Goal: Transaction & Acquisition: Book appointment/travel/reservation

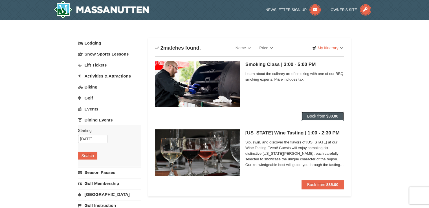
click at [319, 116] on span "Book from" at bounding box center [316, 116] width 18 height 5
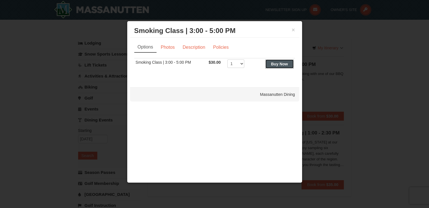
click at [275, 63] on strong "Buy Now" at bounding box center [279, 64] width 17 height 5
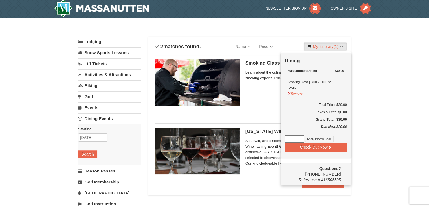
scroll to position [2, 0]
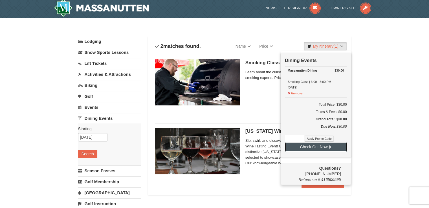
click at [316, 145] on button "Check Out Now" at bounding box center [316, 146] width 62 height 9
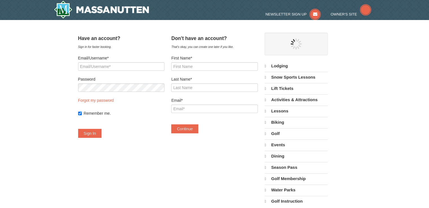
select select "10"
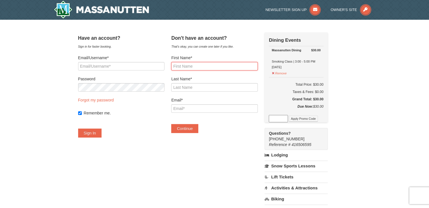
click at [196, 66] on input "First Name*" at bounding box center [214, 66] width 86 height 8
type input "Bob"
click at [196, 90] on input "Last Name*" at bounding box center [214, 87] width 86 height 8
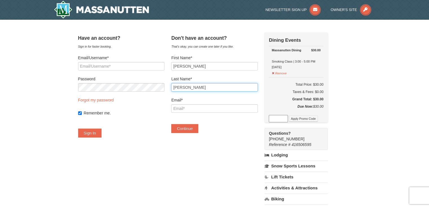
type input "SImpson"
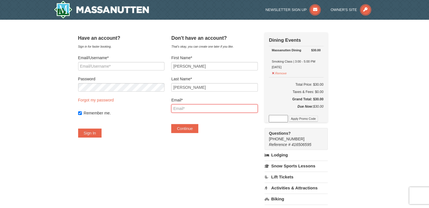
click at [194, 109] on input "Email*" at bounding box center [214, 108] width 86 height 8
type input "pbsimps@ptd.net"
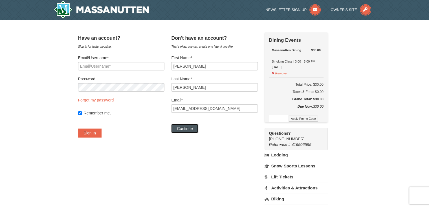
click at [189, 129] on button "Continue" at bounding box center [184, 128] width 27 height 9
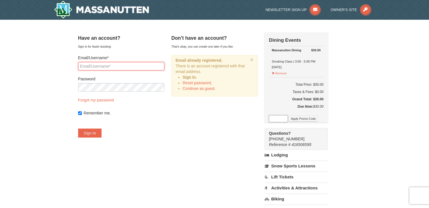
click at [131, 63] on input "Email/Username*" at bounding box center [121, 66] width 86 height 8
type input "pbsimps@ptd.net"
click at [100, 133] on button "Sign In" at bounding box center [90, 132] width 24 height 9
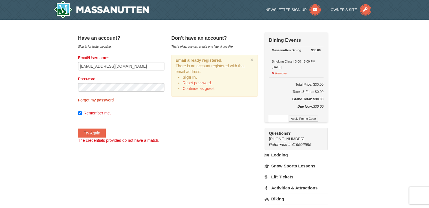
click at [100, 99] on link "Forgot my password" at bounding box center [96, 100] width 36 height 5
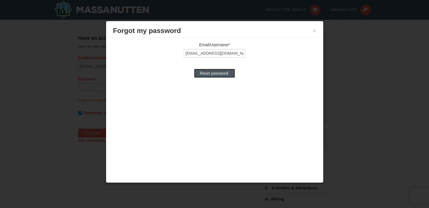
click at [209, 73] on input "Reset password." at bounding box center [214, 73] width 41 height 9
type input "Processing..."
type input "pbsimps@ptd.net"
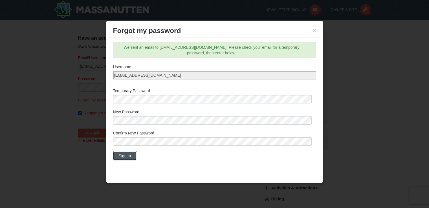
click at [128, 155] on button "Sign In" at bounding box center [125, 155] width 24 height 9
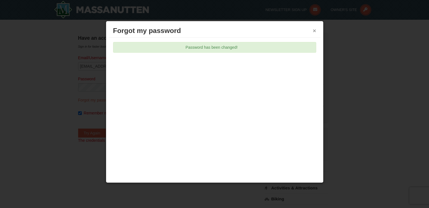
click at [314, 28] on button "×" at bounding box center [313, 31] width 3 height 6
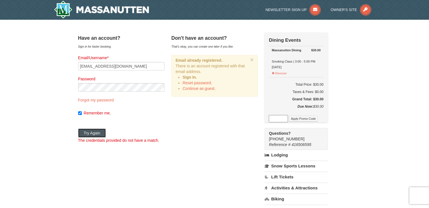
click at [99, 133] on button "Try Again" at bounding box center [92, 132] width 28 height 9
click at [121, 65] on input "pbsimps@ptd.net" at bounding box center [121, 66] width 86 height 8
type input "p"
click at [118, 64] on input "Email/Username*" at bounding box center [121, 66] width 86 height 8
type input "pbsimps@ptd.net"
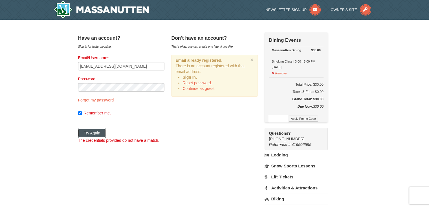
click at [100, 132] on button "Try Again" at bounding box center [92, 132] width 28 height 9
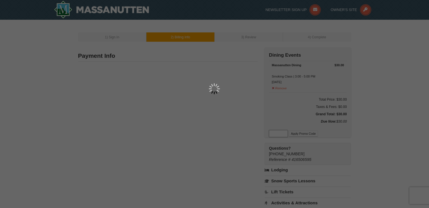
type input "Pam Simpson"
type input "3028 W Woods Edge Drive"
type input "Bloomsburg"
type input "17815"
type input "570"
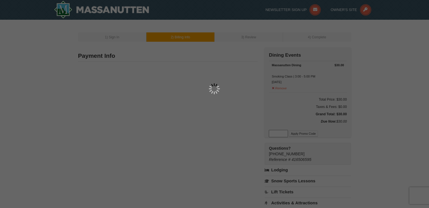
type input "242"
type input "8482"
type input "Pbsimps@ptd.net"
select select "PA"
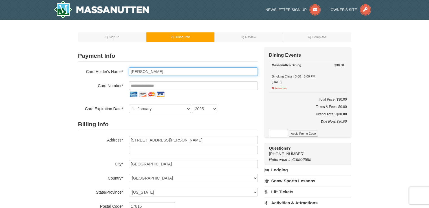
click at [138, 71] on input "Pam Simpson" at bounding box center [193, 71] width 129 height 8
type input "Robert Simpson"
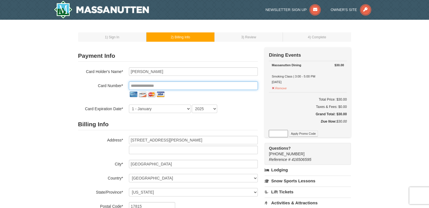
click at [183, 85] on input "tel" at bounding box center [193, 85] width 129 height 8
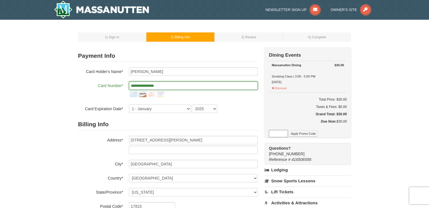
type input "**********"
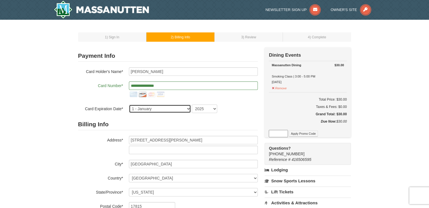
click at [188, 107] on select "1 - January 2 - February 3 - March 4 - April 5 - May 6 - June 7 - July 8 - Augu…" at bounding box center [160, 109] width 62 height 8
select select "7"
click at [129, 105] on select "1 - January 2 - February 3 - March 4 - April 5 - May 6 - June 7 - July 8 - Augu…" at bounding box center [160, 109] width 62 height 8
click at [214, 108] on select "2025 2026 2027 2028 2029 2030 2031 2032 2033 2034" at bounding box center [204, 109] width 25 height 8
select select "2026"
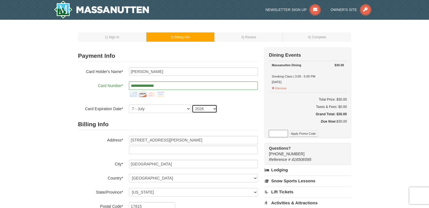
click at [192, 105] on select "2025 2026 2027 2028 2029 2030 2031 2032 2033 2034" at bounding box center [204, 109] width 25 height 8
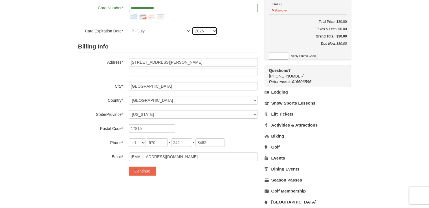
scroll to position [79, 0]
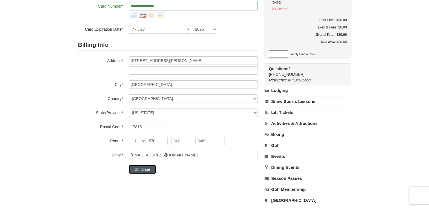
click at [143, 169] on button "Continue" at bounding box center [142, 169] width 27 height 9
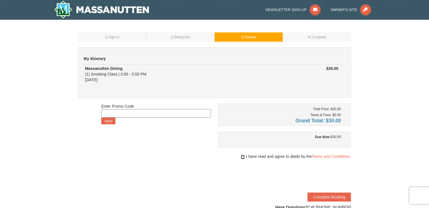
click at [241, 156] on input "checkbox" at bounding box center [243, 157] width 4 height 5
checkbox input "true"
click at [339, 196] on button "Complete Booking" at bounding box center [328, 196] width 43 height 9
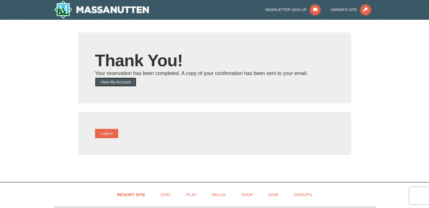
click at [123, 81] on button "View My Account" at bounding box center [115, 81] width 41 height 9
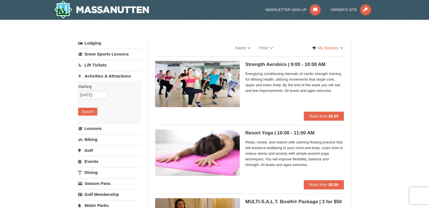
select select "10"
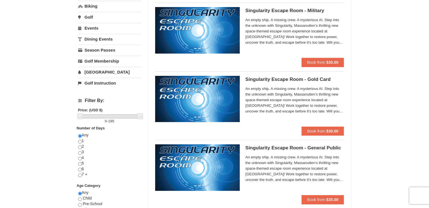
scroll to position [128, 0]
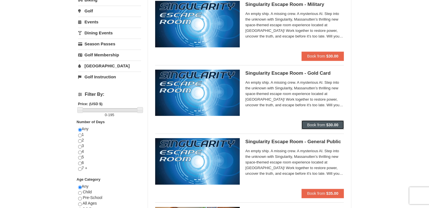
click at [320, 123] on span "Book from" at bounding box center [316, 125] width 18 height 5
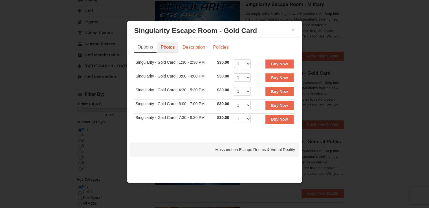
click at [170, 46] on link "Photos" at bounding box center [167, 47] width 21 height 11
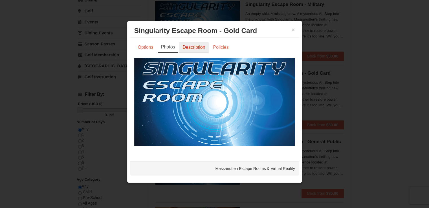
click at [193, 48] on link "Description" at bounding box center [194, 47] width 30 height 11
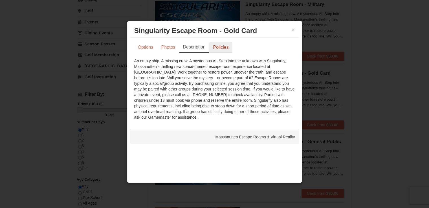
click at [220, 47] on link "Policies" at bounding box center [220, 47] width 23 height 11
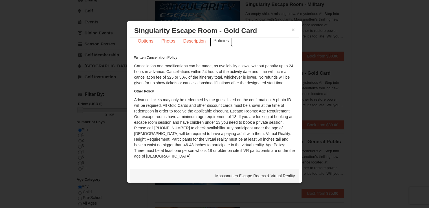
scroll to position [0, 0]
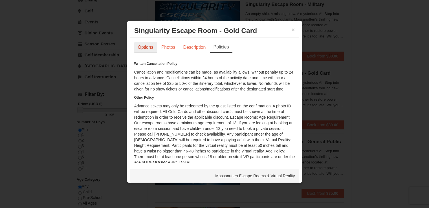
click at [141, 46] on link "Options" at bounding box center [145, 47] width 23 height 11
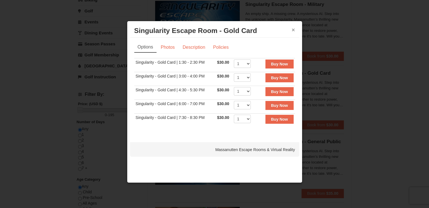
click at [294, 30] on button "×" at bounding box center [292, 30] width 3 height 6
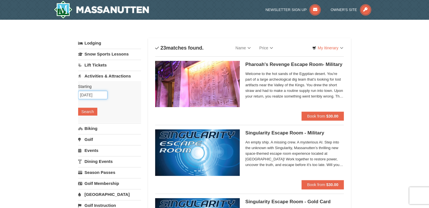
click at [88, 94] on input "[DATE]" at bounding box center [92, 95] width 29 height 8
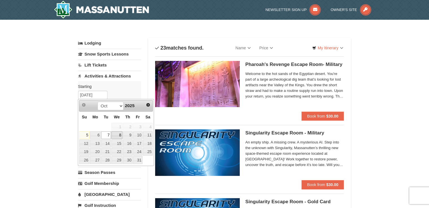
click at [119, 135] on link "8" at bounding box center [116, 135] width 11 height 8
type input "[DATE]"
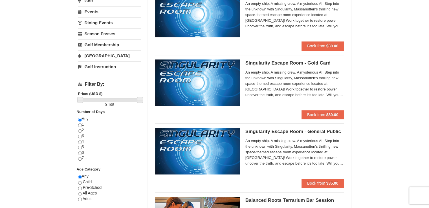
scroll to position [153, 0]
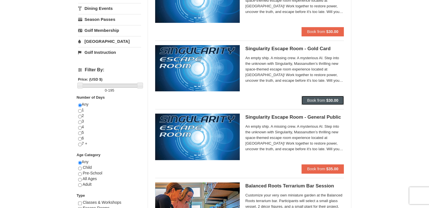
click at [320, 99] on span "Book from" at bounding box center [316, 100] width 18 height 5
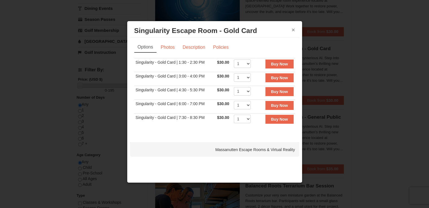
click at [292, 29] on button "×" at bounding box center [292, 30] width 3 height 6
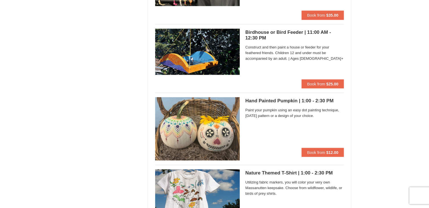
scroll to position [1132, 0]
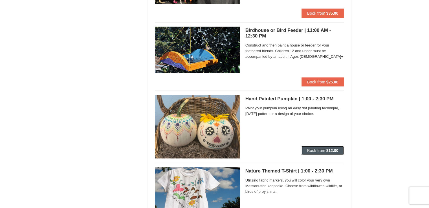
click at [318, 149] on span "Book from" at bounding box center [316, 150] width 18 height 5
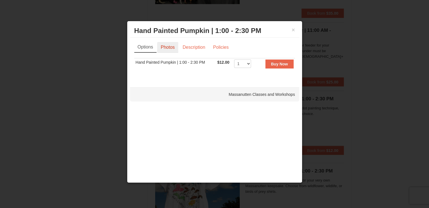
click at [167, 47] on link "Photos" at bounding box center [167, 47] width 21 height 11
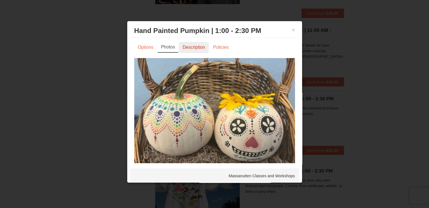
click at [191, 46] on link "Description" at bounding box center [194, 47] width 30 height 11
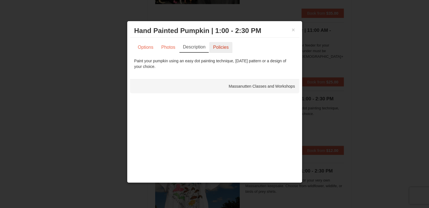
click at [222, 45] on link "Policies" at bounding box center [220, 47] width 23 height 11
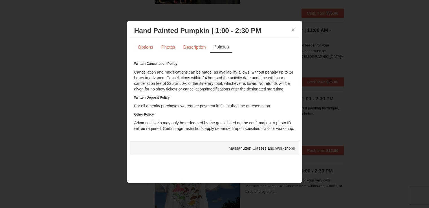
click at [292, 28] on button "×" at bounding box center [292, 30] width 3 height 6
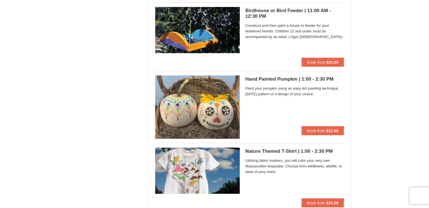
scroll to position [1137, 0]
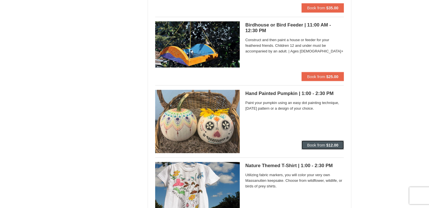
click at [321, 144] on span "Book from" at bounding box center [316, 145] width 18 height 5
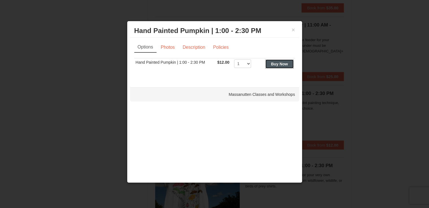
click at [278, 63] on strong "Buy Now" at bounding box center [279, 64] width 17 height 5
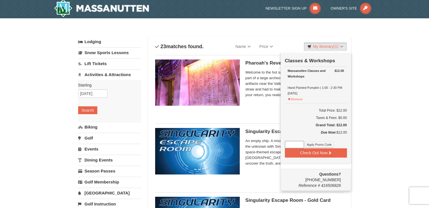
scroll to position [2, 0]
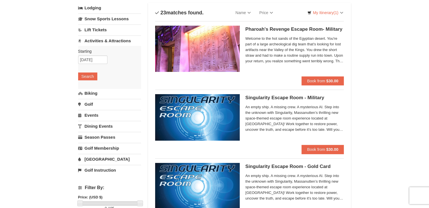
scroll to position [0, 0]
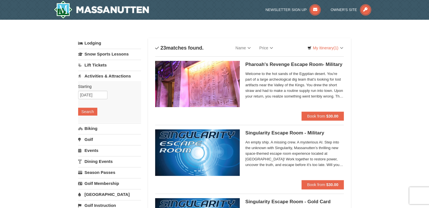
click at [114, 75] on link "Activities & Attractions" at bounding box center [109, 76] width 63 height 10
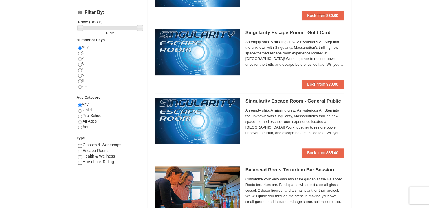
scroll to position [186, 0]
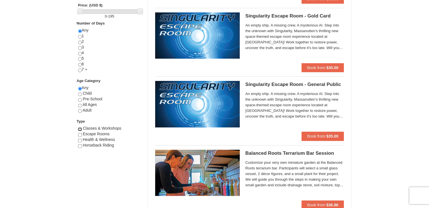
click at [79, 128] on input "checkbox" at bounding box center [80, 129] width 4 height 4
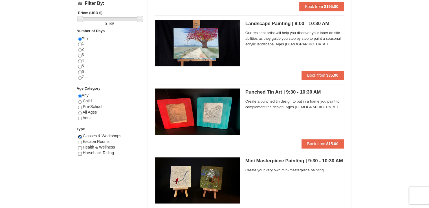
scroll to position [186, 0]
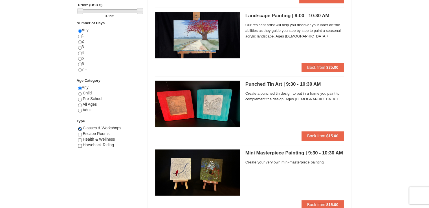
click at [79, 128] on input "checkbox" at bounding box center [80, 129] width 4 height 4
checkbox input "false"
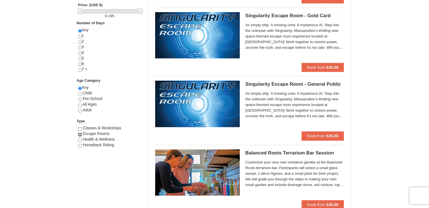
click at [80, 133] on input "checkbox" at bounding box center [80, 135] width 4 height 4
checkbox input "true"
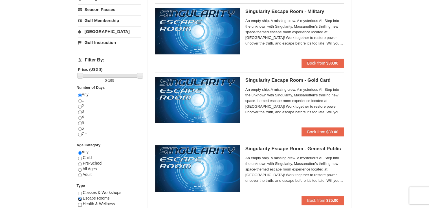
scroll to position [126, 0]
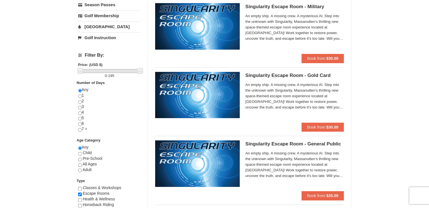
click at [264, 94] on span "An empty ship. A missing crew. A mysterious AI. Step into the unknown with Sing…" at bounding box center [294, 96] width 99 height 28
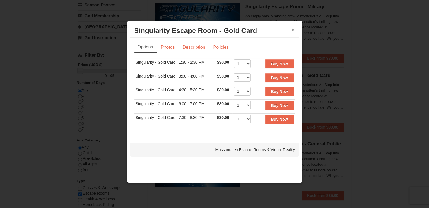
click at [292, 28] on button "×" at bounding box center [292, 30] width 3 height 6
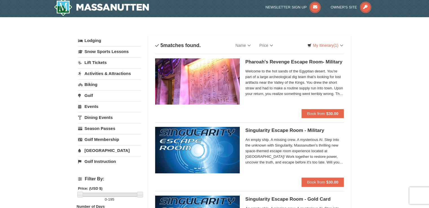
scroll to position [0, 0]
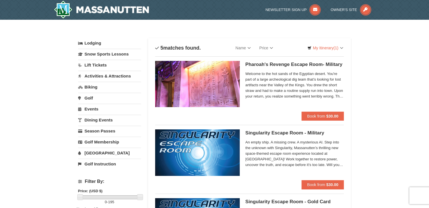
click at [96, 154] on link "[GEOGRAPHIC_DATA]" at bounding box center [109, 153] width 63 height 10
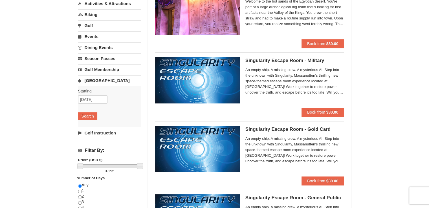
scroll to position [75, 0]
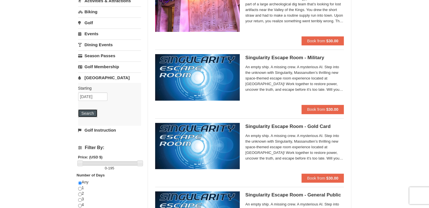
click at [83, 112] on button "Search" at bounding box center [87, 113] width 19 height 8
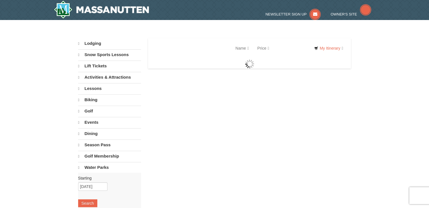
select select "10"
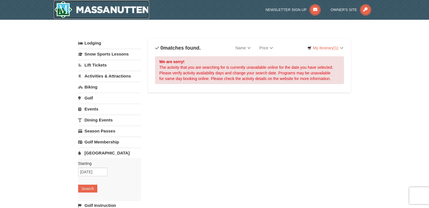
click at [101, 9] on img at bounding box center [101, 10] width 95 height 18
